Goal: Task Accomplishment & Management: Manage account settings

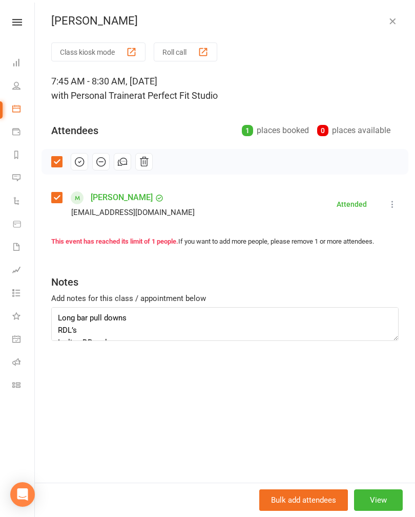
scroll to position [88, 0]
click at [389, 26] on icon "button" at bounding box center [392, 21] width 10 height 10
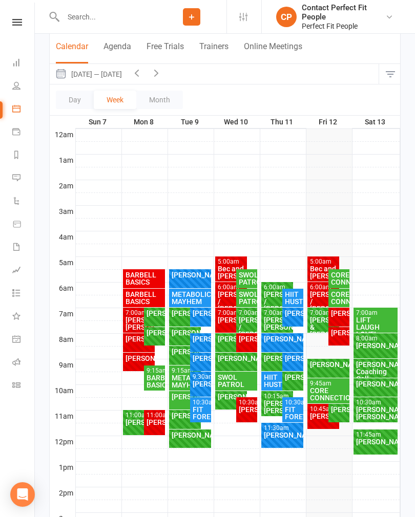
click at [154, 77] on icon "button" at bounding box center [155, 72] width 11 height 11
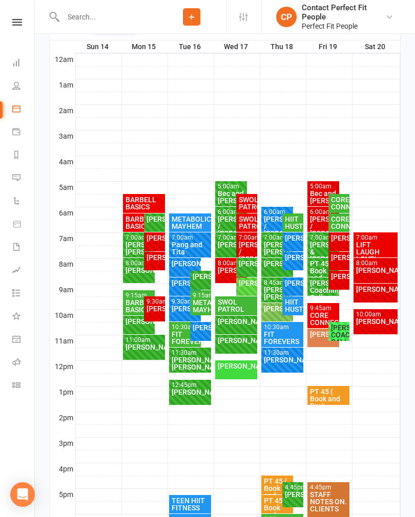
scroll to position [163, 0]
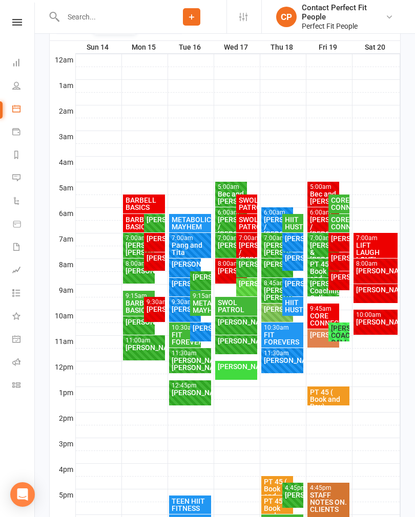
click at [200, 280] on div "[PERSON_NAME]" at bounding box center [200, 276] width 17 height 7
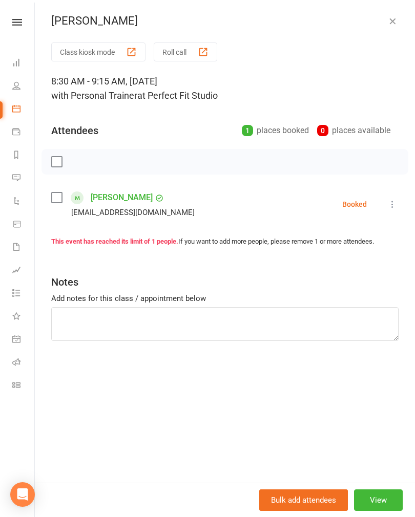
click at [397, 19] on icon "button" at bounding box center [392, 21] width 10 height 10
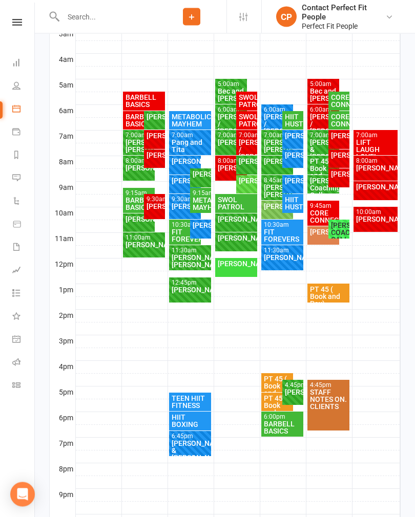
scroll to position [235, 0]
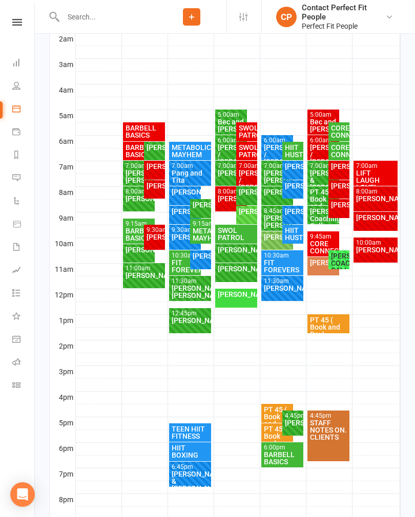
click at [133, 273] on div "[PERSON_NAME]" at bounding box center [144, 275] width 38 height 7
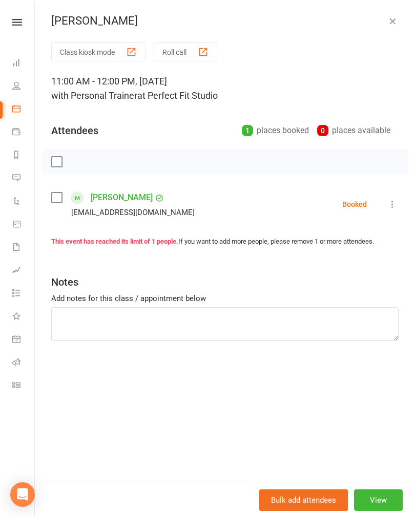
click at [407, 208] on div "Class kiosk mode Roll call 11:00 AM - 12:00 PM, [DATE] with Personal Trainer at…" at bounding box center [225, 262] width 380 height 440
click at [396, 21] on icon "button" at bounding box center [392, 21] width 10 height 10
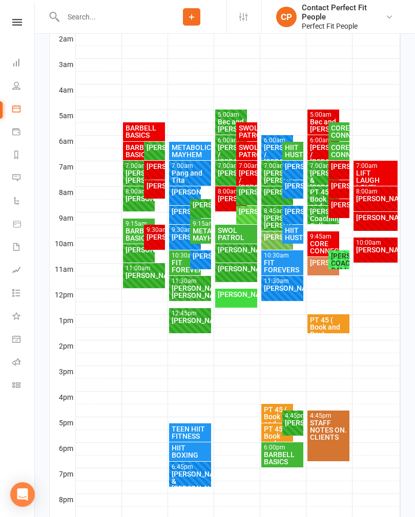
click at [333, 319] on div "PT 45 ( Book and Pay)" at bounding box center [328, 326] width 38 height 21
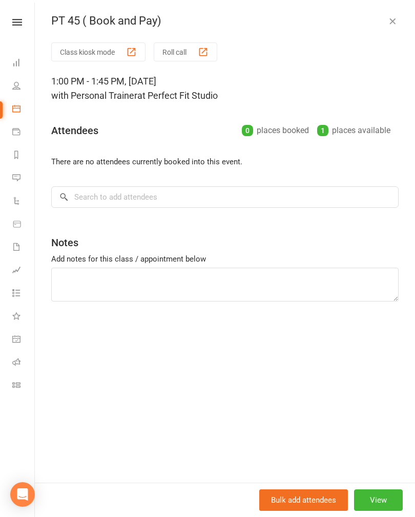
click at [384, 511] on button "View" at bounding box center [378, 499] width 49 height 21
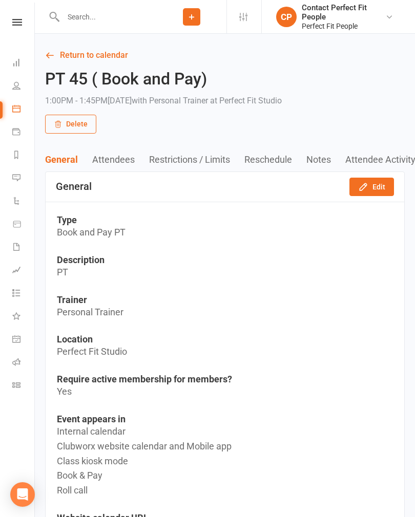
click at [373, 185] on button "Edit" at bounding box center [371, 187] width 45 height 18
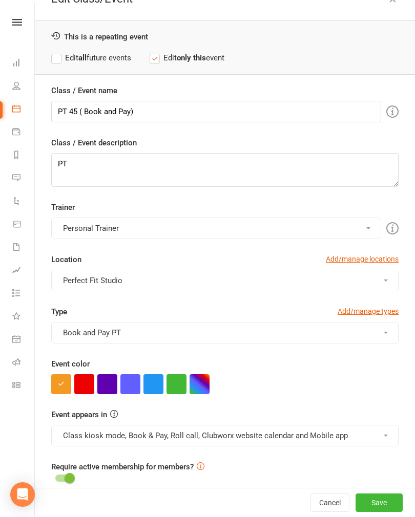
scroll to position [17, 0]
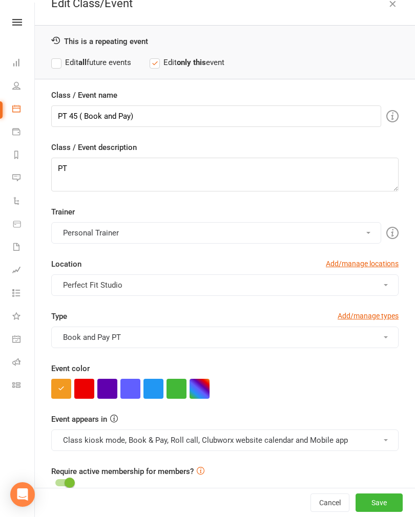
click at [382, 512] on button "Save" at bounding box center [378, 502] width 47 height 18
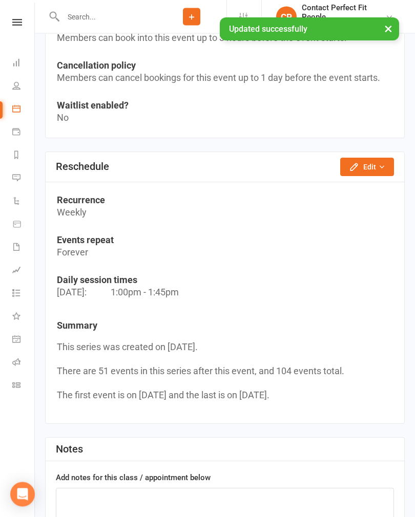
click at [361, 158] on button "Edit" at bounding box center [367, 167] width 54 height 18
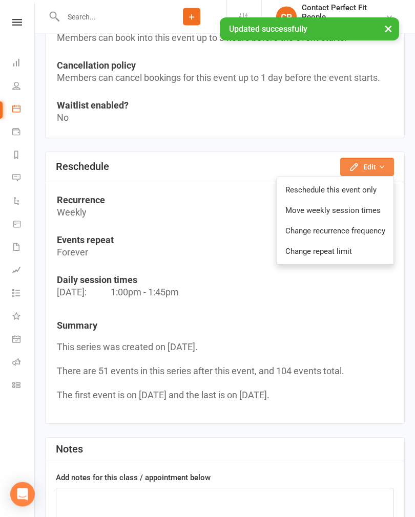
scroll to position [914, 0]
click at [307, 187] on link "Reschedule this event only" at bounding box center [335, 190] width 116 height 20
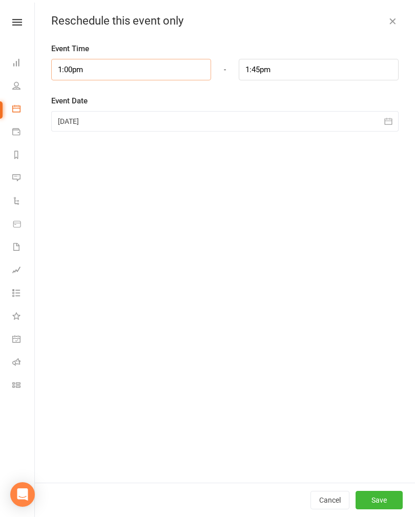
click at [94, 76] on input "1:00pm" at bounding box center [131, 69] width 160 height 21
click at [61, 142] on li "11:00am" at bounding box center [76, 142] width 49 height 15
type input "11:00am"
type input "11:45am"
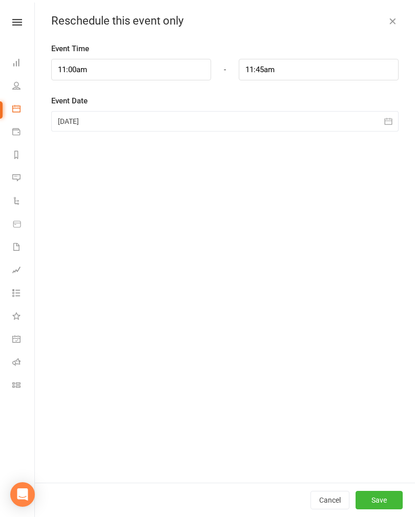
click at [396, 120] on button "button" at bounding box center [388, 121] width 20 height 20
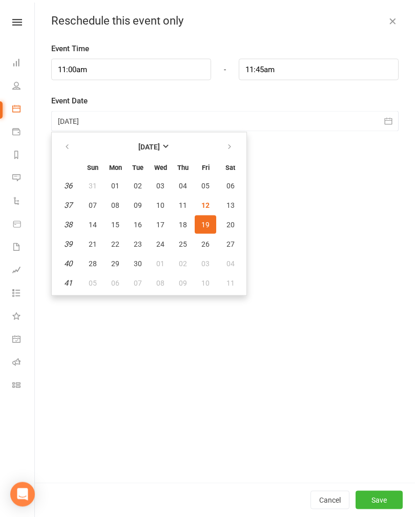
click at [117, 223] on span "15" at bounding box center [115, 225] width 8 height 8
type input "[DATE]"
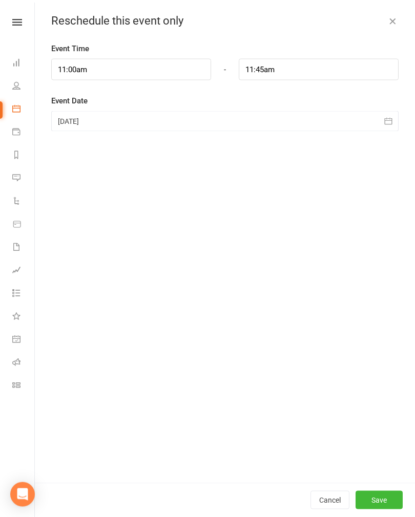
scroll to position [914, 0]
click at [383, 509] on button "Save" at bounding box center [378, 500] width 47 height 18
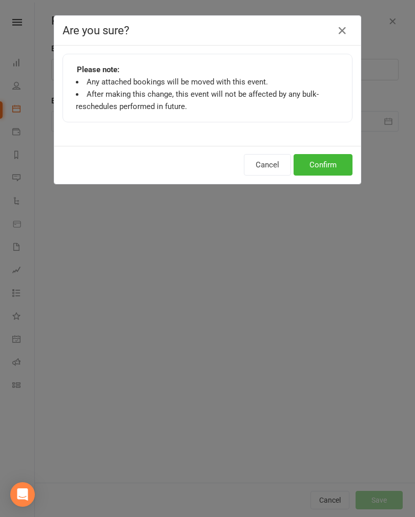
click at [316, 162] on button "Confirm" at bounding box center [322, 164] width 59 height 21
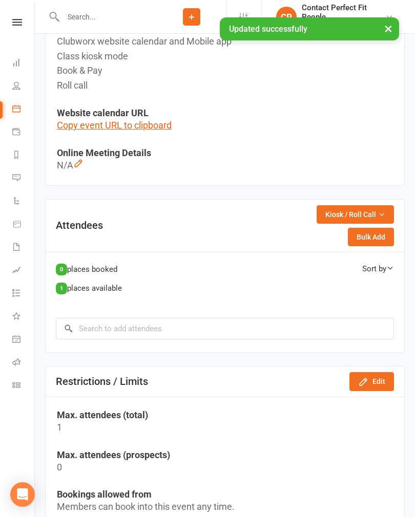
scroll to position [0, 0]
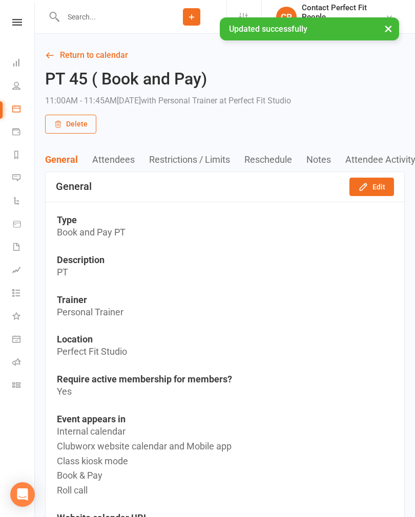
click at [64, 52] on link "Return to calendar" at bounding box center [224, 55] width 359 height 14
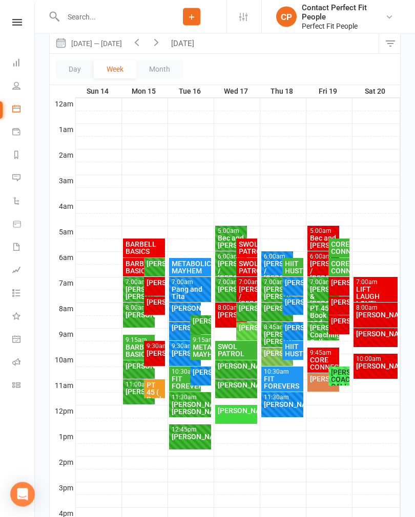
scroll to position [119, 0]
click at [122, 394] on div at bounding box center [238, 399] width 324 height 12
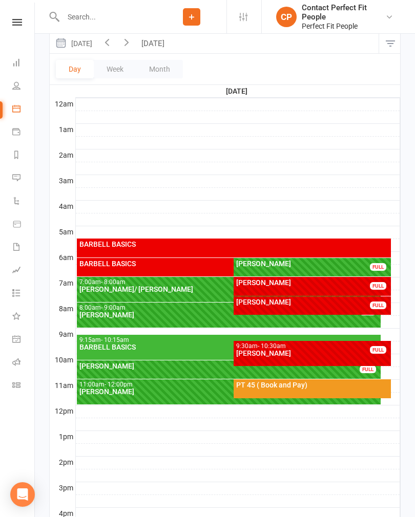
click at [113, 391] on div "[PERSON_NAME]" at bounding box center [228, 391] width 299 height 7
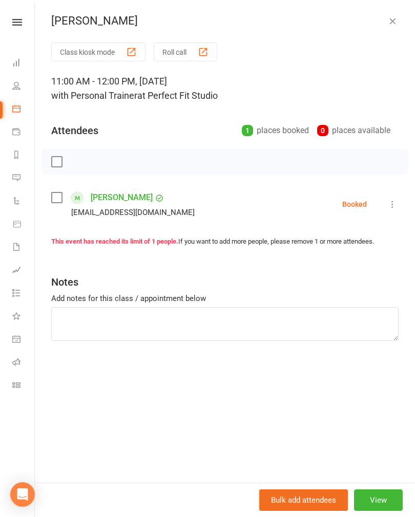
click at [372, 511] on button "View" at bounding box center [378, 499] width 49 height 21
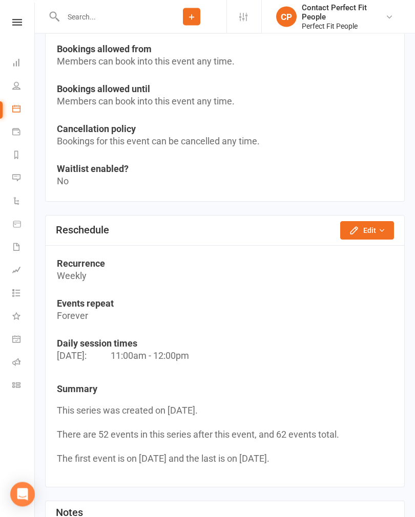
scroll to position [836, 0]
click at [349, 222] on button "Edit" at bounding box center [367, 231] width 54 height 18
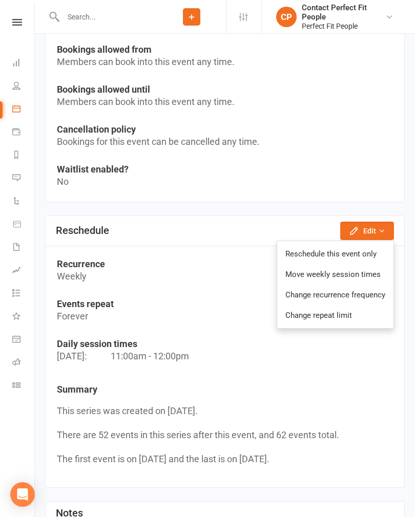
click at [291, 255] on link "Reschedule this event only" at bounding box center [335, 254] width 116 height 20
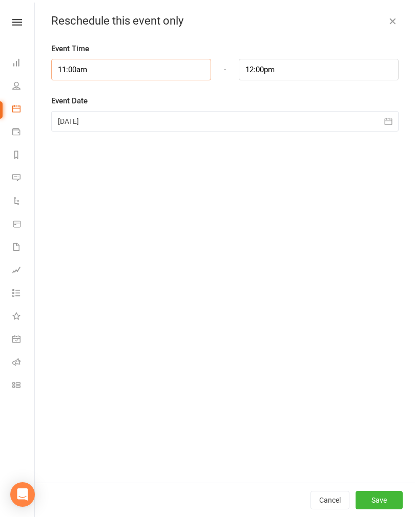
click at [96, 70] on input "11:00am" at bounding box center [131, 69] width 160 height 21
click at [64, 113] on li "10:30am" at bounding box center [76, 107] width 49 height 15
type input "10:30am"
type input "11:30am"
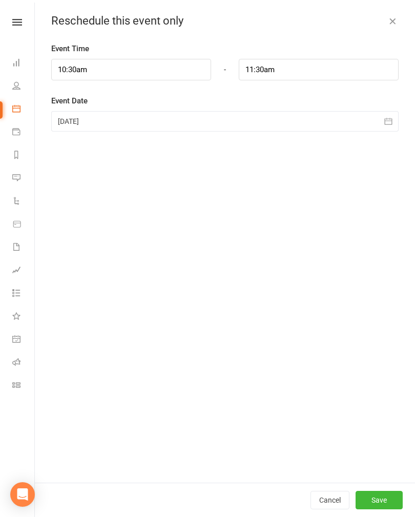
click at [383, 127] on button "button" at bounding box center [388, 121] width 20 height 20
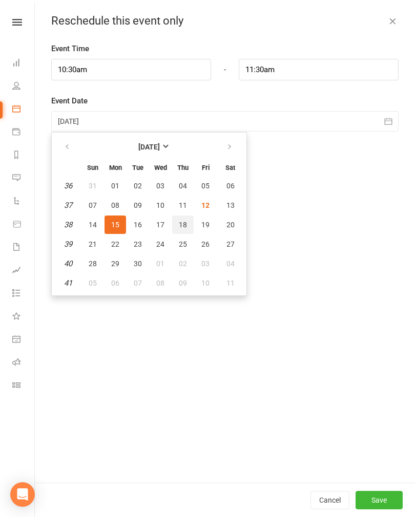
click at [180, 219] on button "18" at bounding box center [182, 224] width 21 height 18
type input "[DATE]"
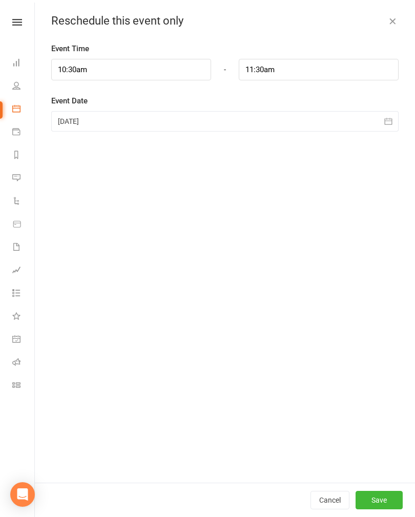
click at [395, 509] on button "Save" at bounding box center [378, 500] width 47 height 18
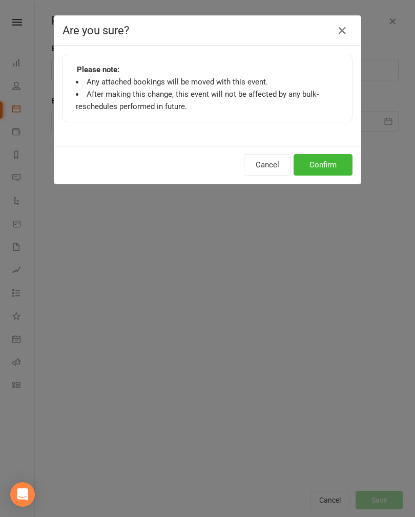
click at [329, 160] on button "Confirm" at bounding box center [322, 164] width 59 height 21
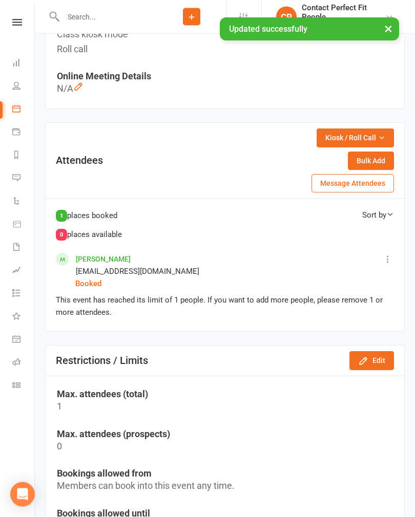
scroll to position [0, 0]
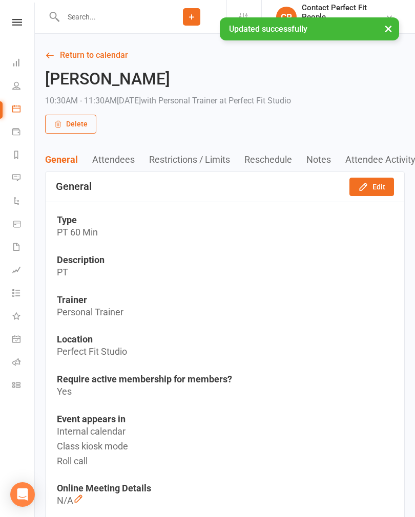
click at [371, 188] on button "Edit" at bounding box center [371, 187] width 45 height 18
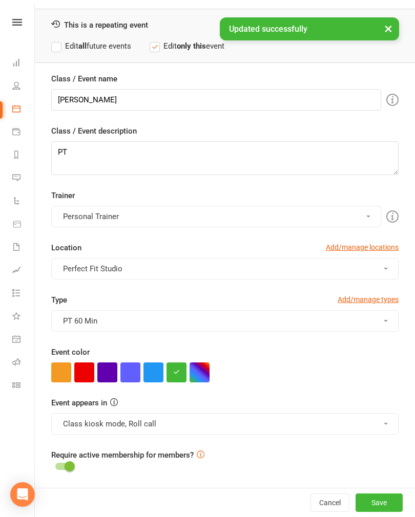
scroll to position [33, 0]
click at [201, 375] on button "button" at bounding box center [199, 373] width 20 height 20
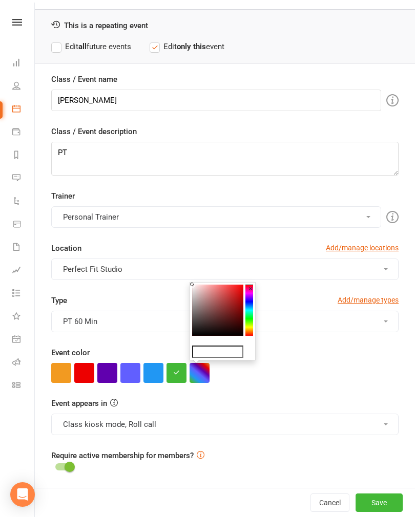
click at [248, 316] on colorpicker-hue at bounding box center [249, 310] width 8 height 51
type input "#ffffff"
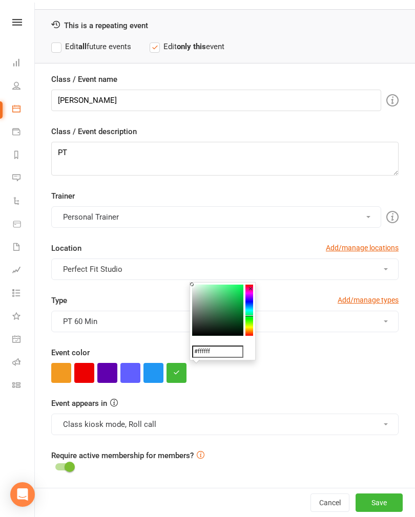
click at [252, 322] on colorpicker-hue at bounding box center [249, 310] width 8 height 51
click at [206, 278] on button "Perfect Fit Studio" at bounding box center [224, 268] width 347 height 21
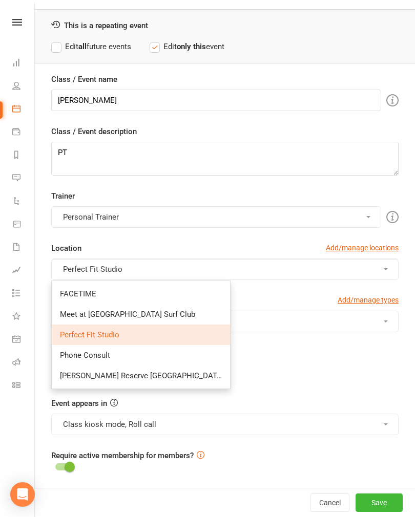
click at [235, 363] on div at bounding box center [224, 373] width 347 height 20
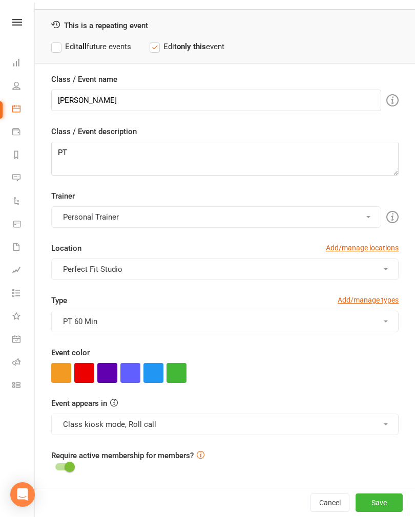
click at [174, 371] on button "button" at bounding box center [176, 373] width 20 height 20
click at [207, 370] on button "button" at bounding box center [199, 373] width 20 height 20
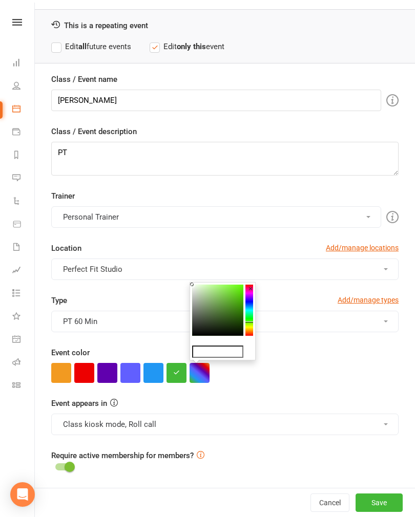
click at [226, 286] on colorpicker-saturation at bounding box center [217, 310] width 51 height 51
type input "#92f754"
click at [201, 372] on button "button" at bounding box center [199, 373] width 20 height 20
click at [378, 501] on button "Save" at bounding box center [378, 502] width 47 height 18
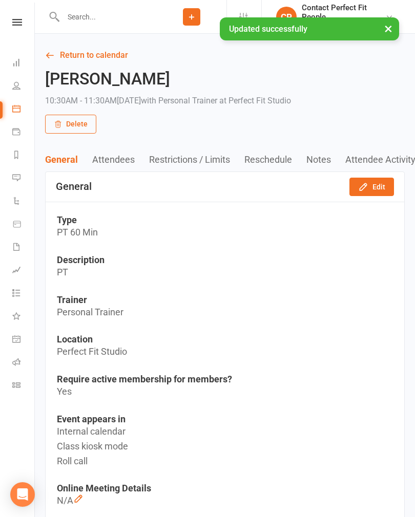
click at [79, 62] on link "Return to calendar" at bounding box center [224, 55] width 359 height 14
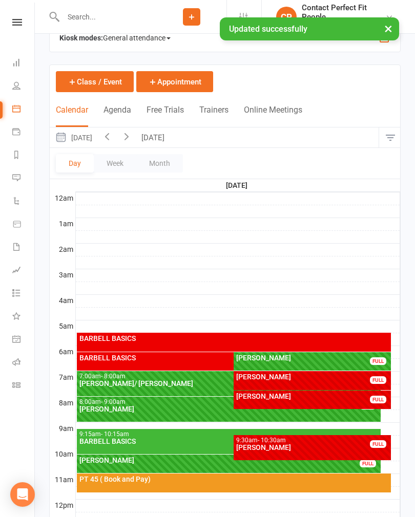
scroll to position [24, 0]
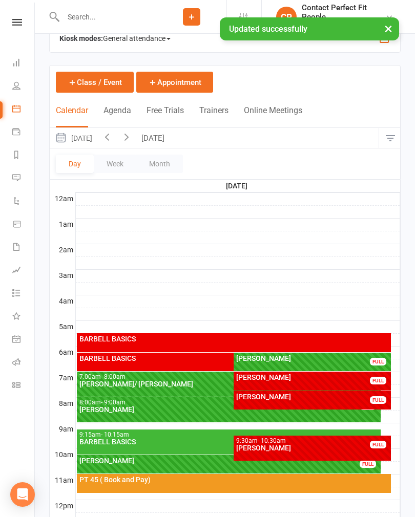
click at [110, 168] on button "Week" at bounding box center [115, 164] width 42 height 18
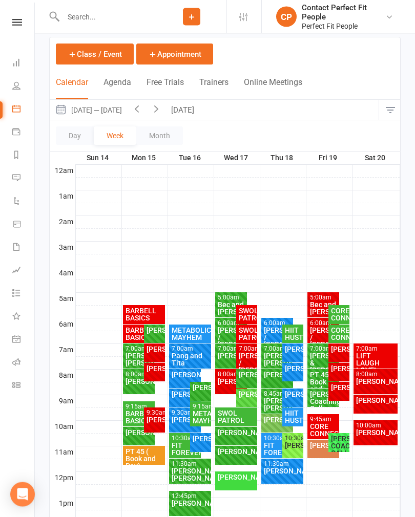
scroll to position [51, 0]
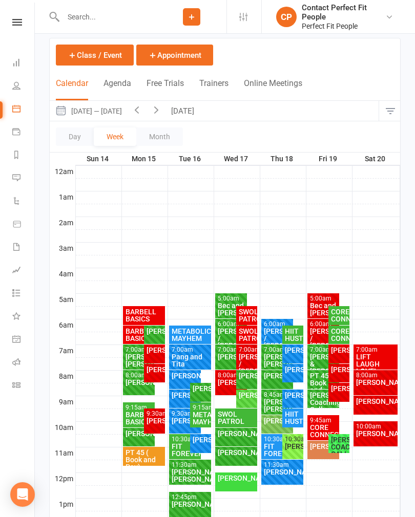
click at [181, 118] on button "[DATE]" at bounding box center [184, 111] width 36 height 20
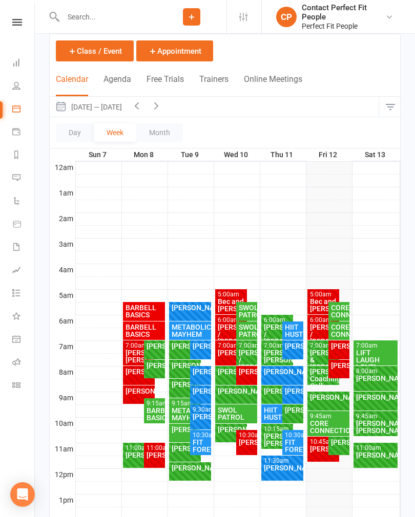
scroll to position [59, 0]
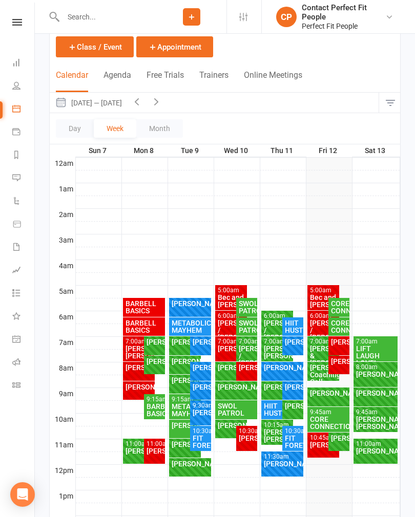
click at [324, 448] on div "[PERSON_NAME]" at bounding box center [323, 444] width 28 height 7
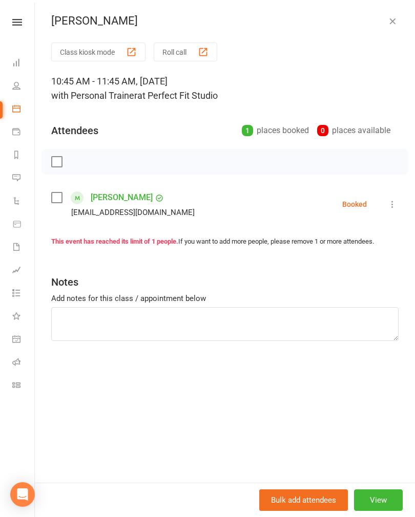
click at [56, 166] on label at bounding box center [56, 162] width 10 height 10
click at [76, 163] on icon "button" at bounding box center [79, 162] width 9 height 9
click at [388, 16] on icon "button" at bounding box center [392, 21] width 10 height 10
